Goal: Task Accomplishment & Management: Manage account settings

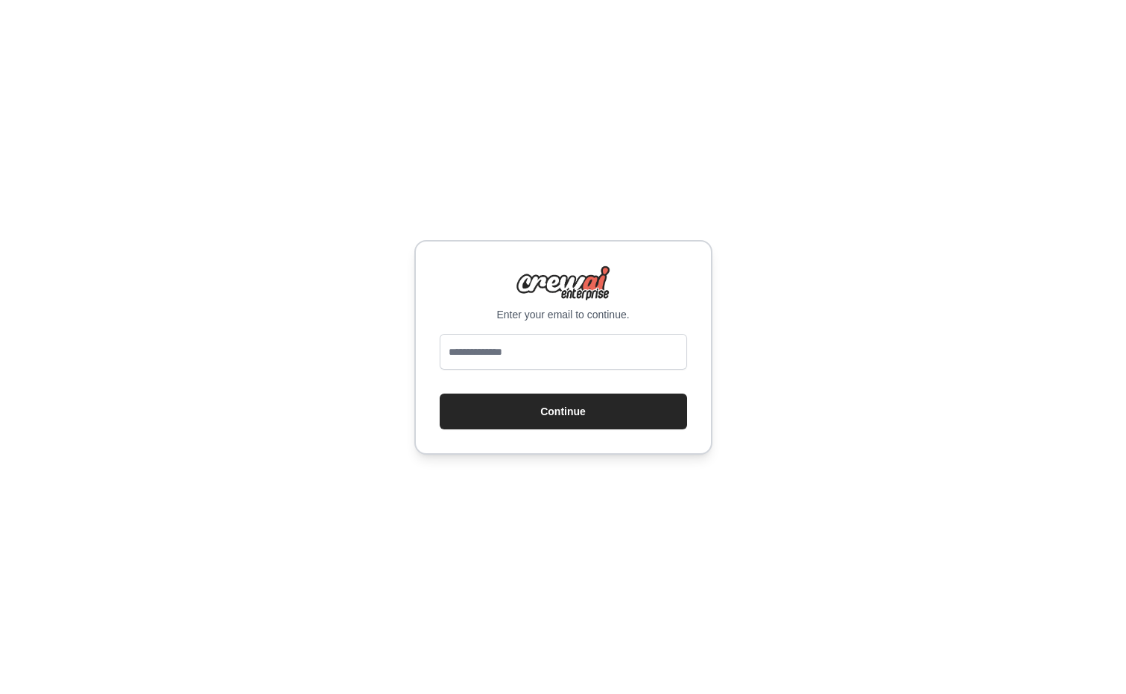
click at [503, 356] on input "email" at bounding box center [562, 352] width 247 height 36
type input "**********"
click at [439, 393] on button "Continue" at bounding box center [562, 411] width 247 height 36
click at [554, 416] on button "Continue" at bounding box center [562, 411] width 247 height 36
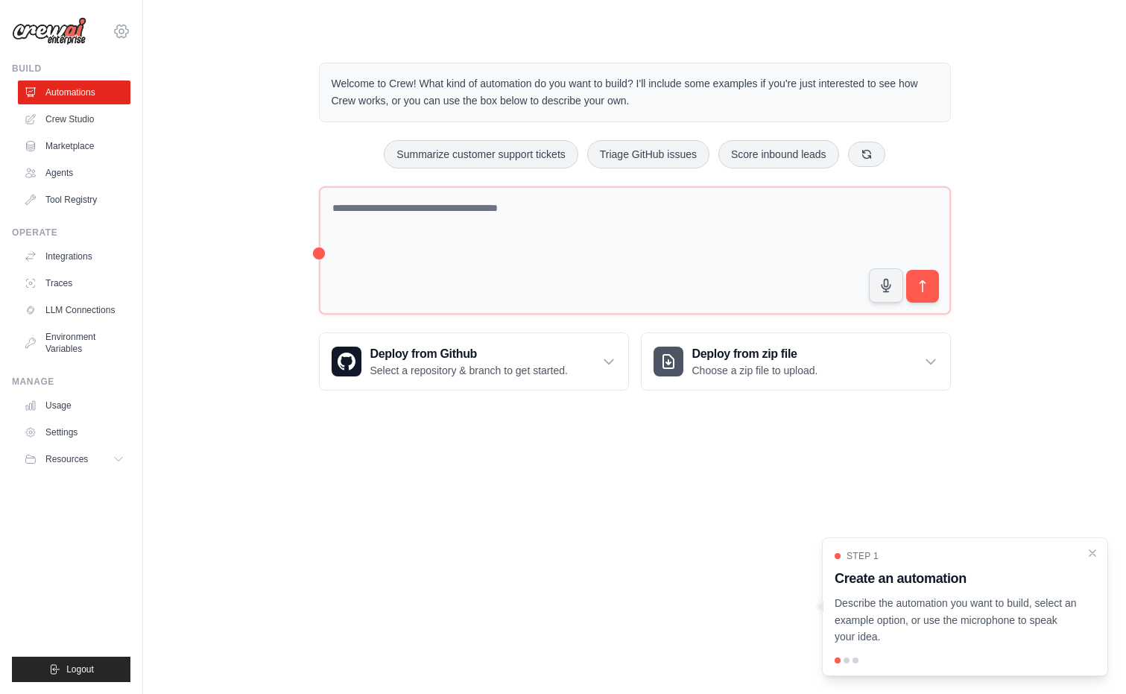
click at [127, 29] on icon at bounding box center [121, 31] width 13 height 13
click at [110, 104] on link "Settings" at bounding box center [121, 101] width 131 height 27
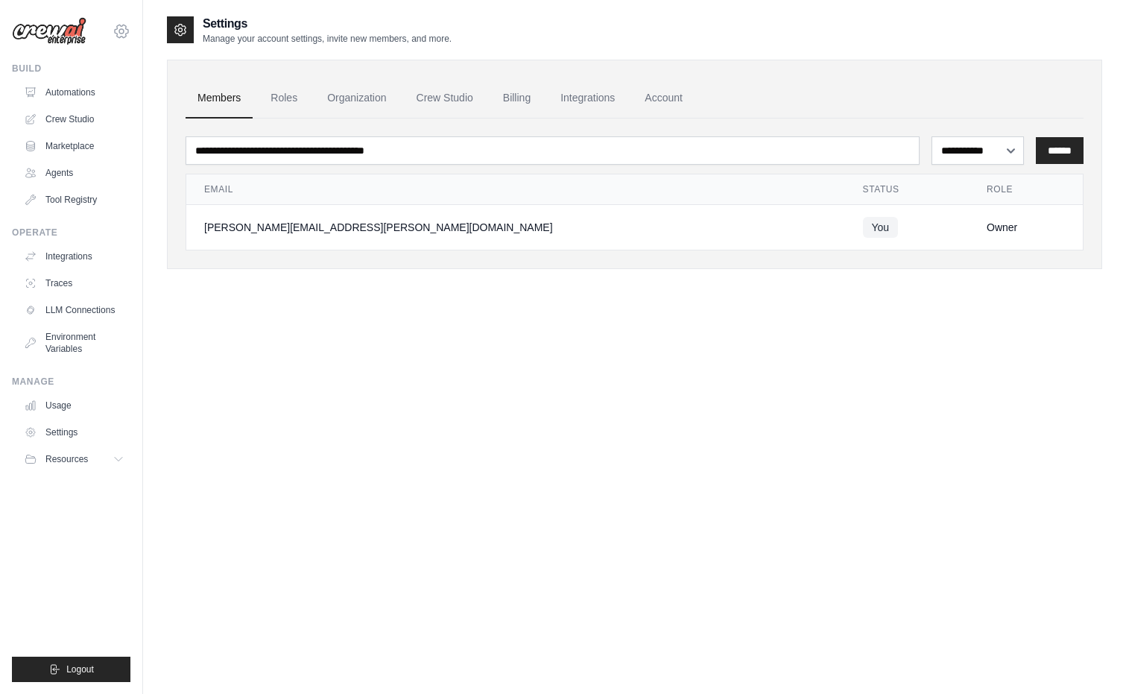
click at [118, 31] on icon at bounding box center [121, 31] width 18 height 18
click at [85, 107] on link "Settings" at bounding box center [121, 100] width 131 height 27
click at [86, 674] on span "Logout" at bounding box center [80, 669] width 28 height 12
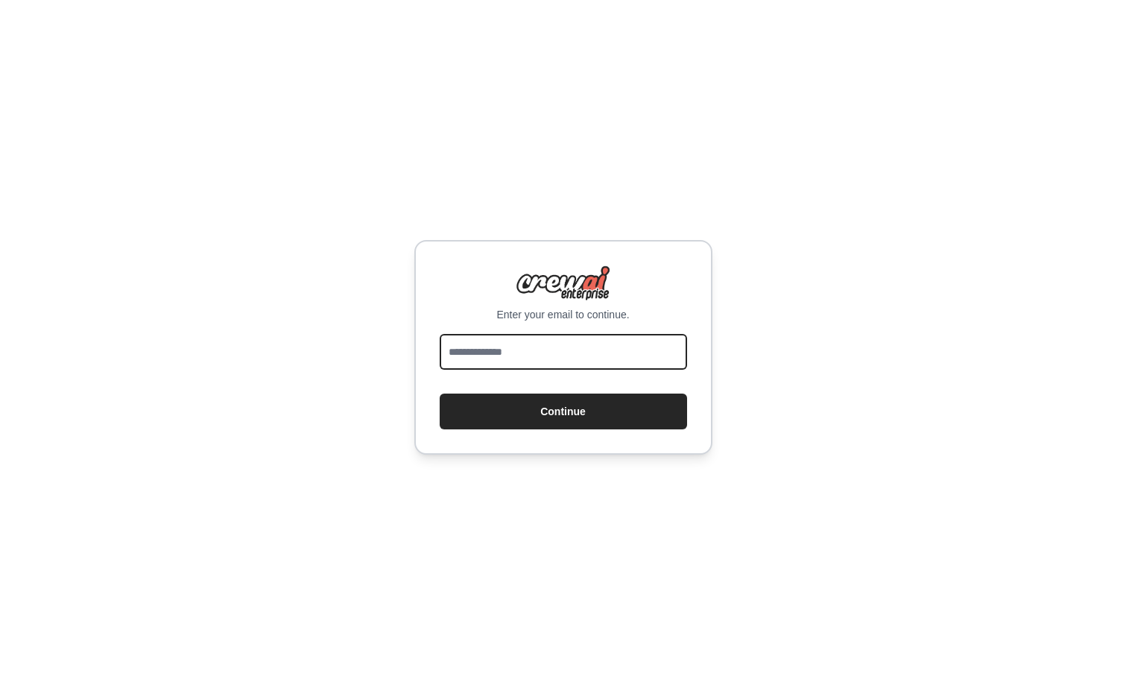
click at [472, 344] on input "email" at bounding box center [562, 352] width 247 height 36
type input "**********"
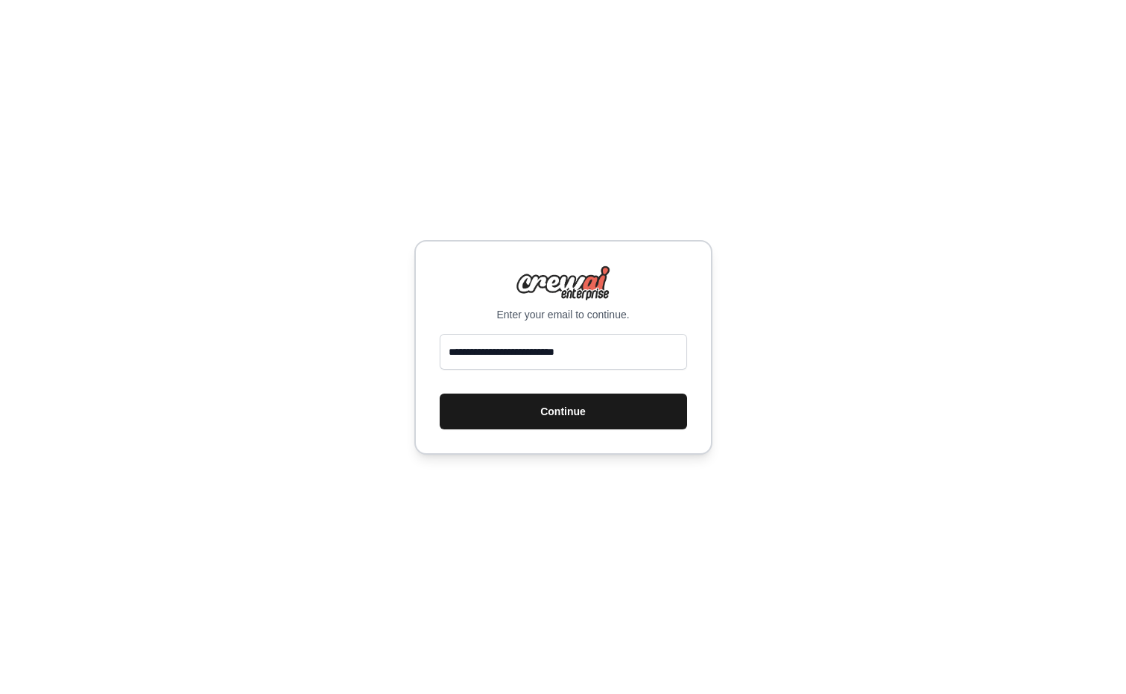
click at [582, 421] on button "Continue" at bounding box center [562, 411] width 247 height 36
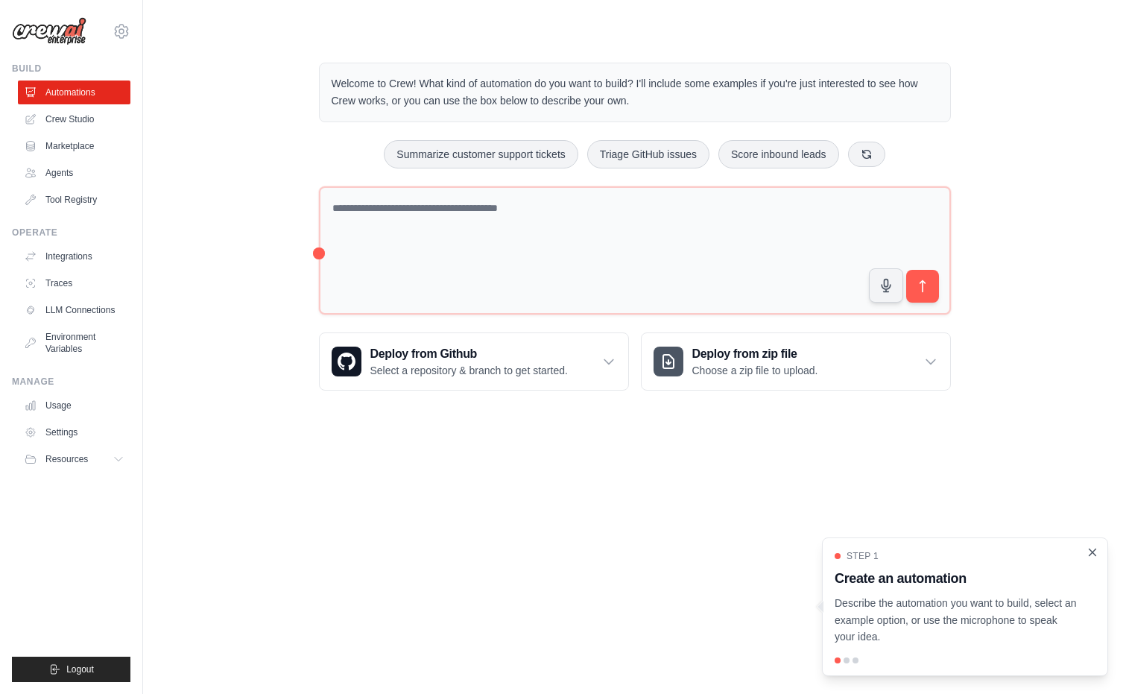
click at [1088, 553] on icon "Close walkthrough" at bounding box center [1091, 551] width 13 height 13
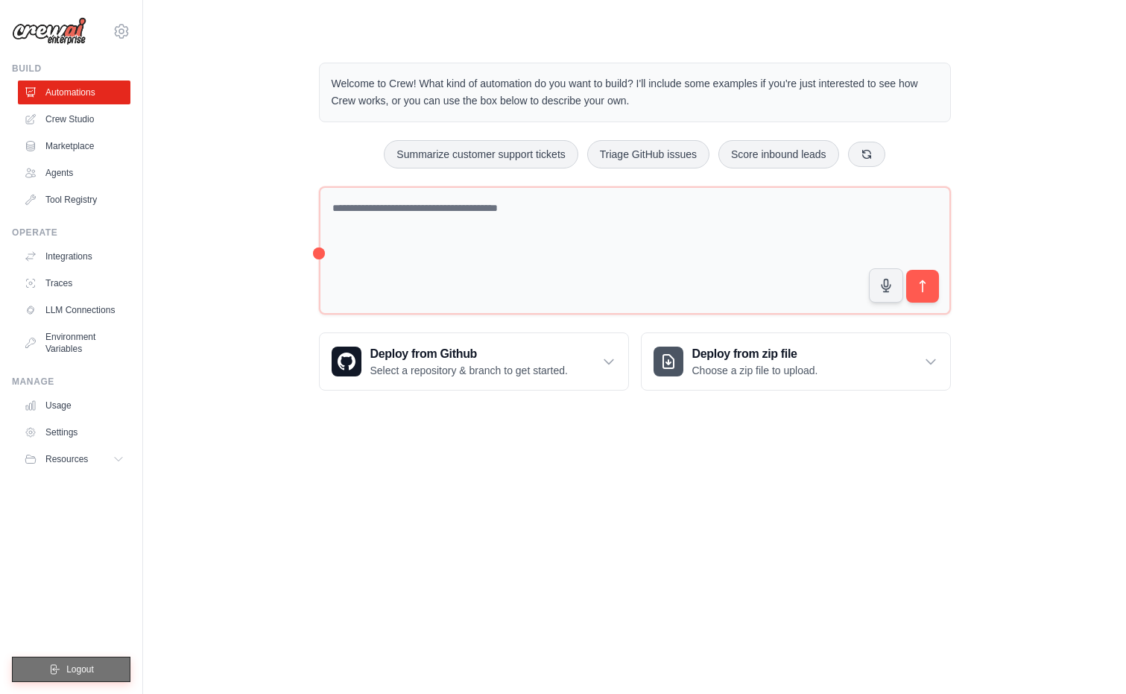
click at [87, 665] on span "Logout" at bounding box center [80, 669] width 28 height 12
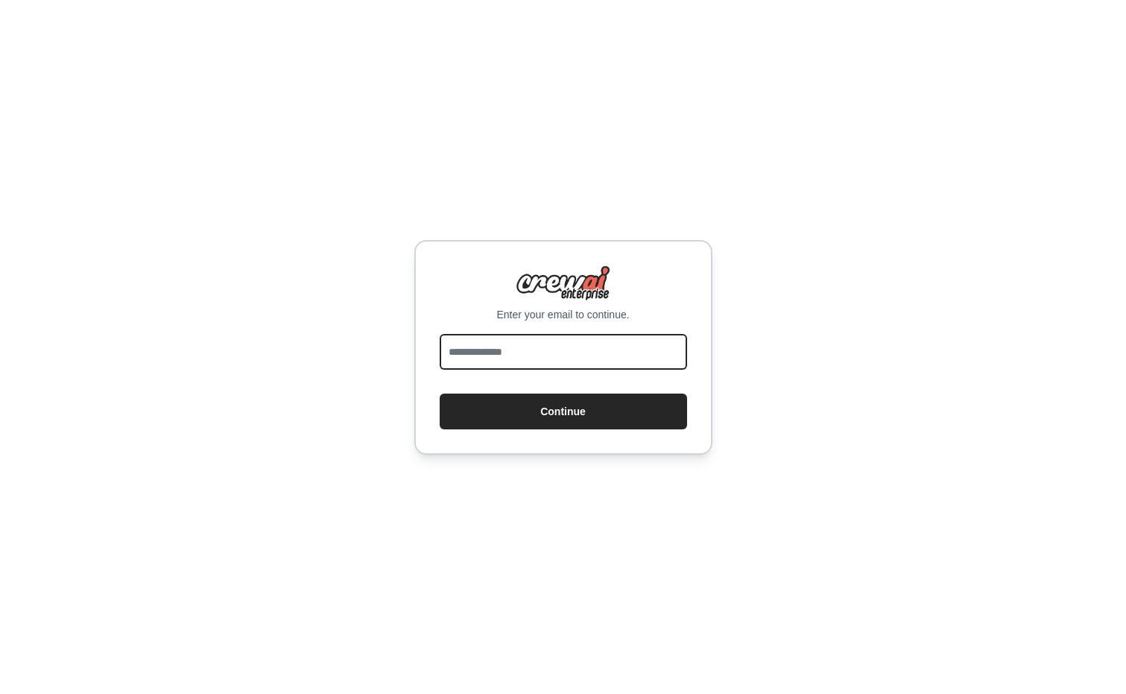
click at [502, 360] on input "email" at bounding box center [562, 352] width 247 height 36
type input "**********"
click at [439, 393] on button "Continue" at bounding box center [562, 411] width 247 height 36
